Goal: Navigation & Orientation: Find specific page/section

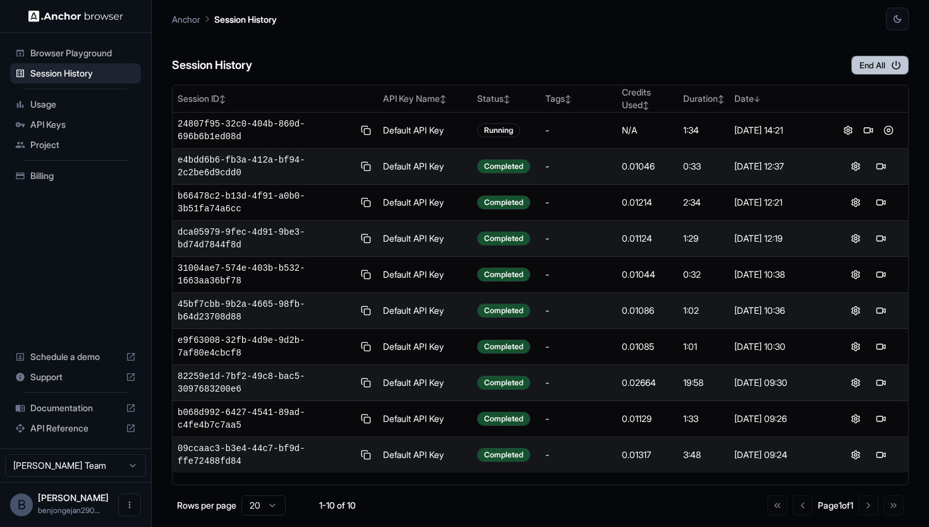
click at [891, 68] on icon "button" at bounding box center [896, 64] width 11 height 11
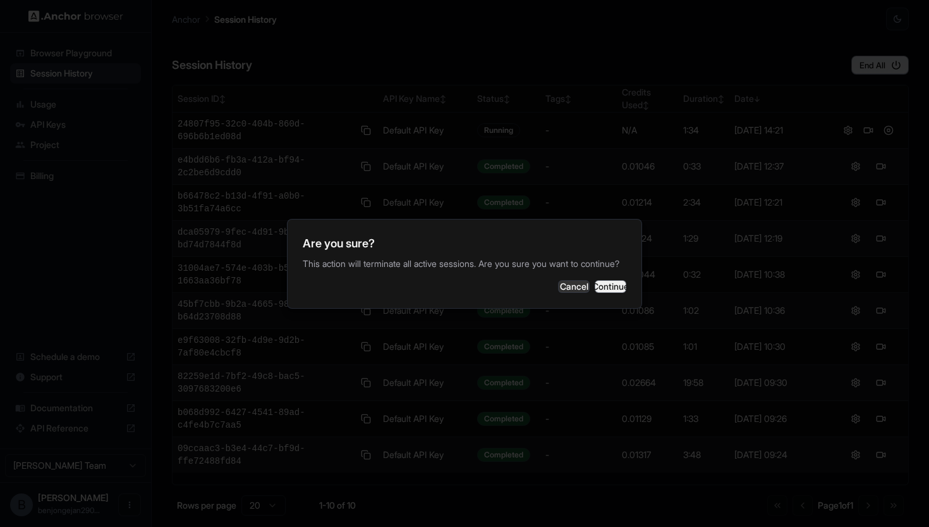
click at [596, 281] on button "Continue" at bounding box center [611, 286] width 32 height 13
